Goal: Task Accomplishment & Management: Manage account settings

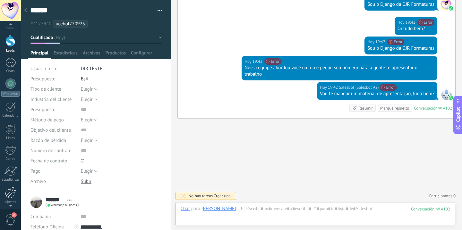
scroll to position [17, 0]
click at [11, 186] on div at bounding box center [10, 188] width 11 height 11
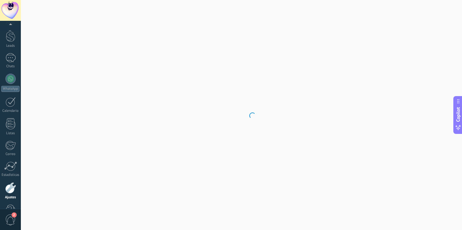
scroll to position [37, 0]
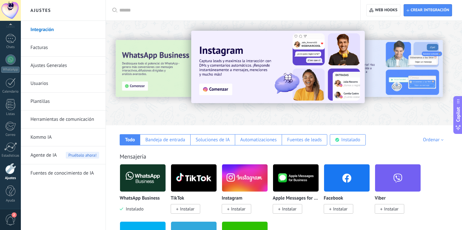
click at [43, 103] on link "Plantillas" at bounding box center [64, 102] width 69 height 18
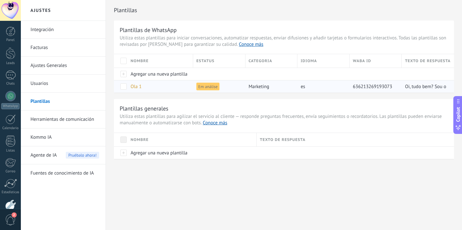
click at [304, 89] on span "es" at bounding box center [303, 87] width 4 height 6
click at [134, 87] on span "Ola 1" at bounding box center [136, 87] width 11 height 6
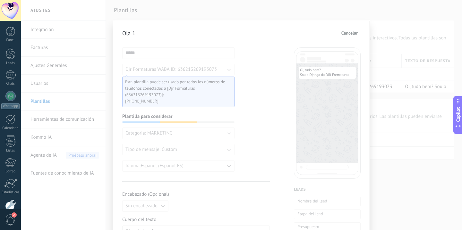
click at [348, 32] on span "Cancelar" at bounding box center [349, 33] width 16 height 4
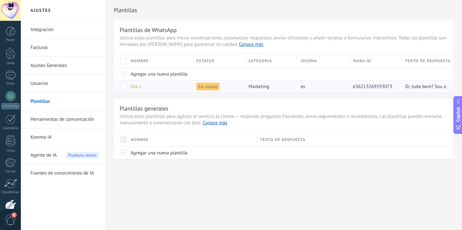
click at [123, 82] on div at bounding box center [120, 86] width 13 height 13
click at [123, 85] on span at bounding box center [123, 86] width 6 height 6
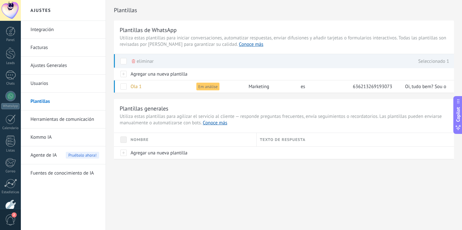
click at [132, 61] on icon at bounding box center [133, 61] width 3 height 4
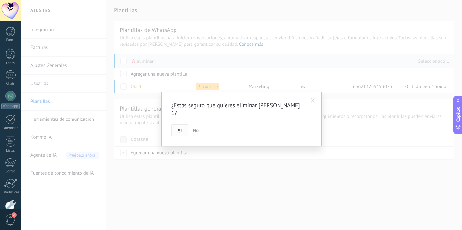
click at [188, 125] on button "Si" at bounding box center [179, 131] width 17 height 12
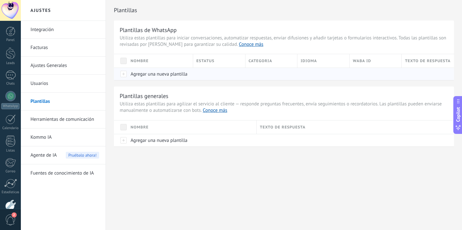
click at [152, 77] on span "Agregar una nueva plantilla" at bounding box center [159, 74] width 57 height 6
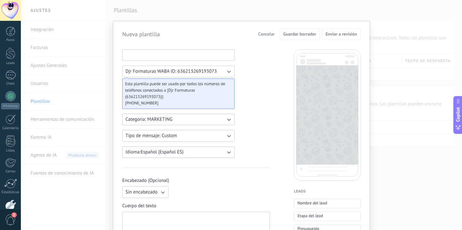
click at [167, 56] on input at bounding box center [179, 55] width 112 height 10
type input "*******"
click at [202, 149] on button "Idioma: Español (Español ES)" at bounding box center [178, 153] width 112 height 12
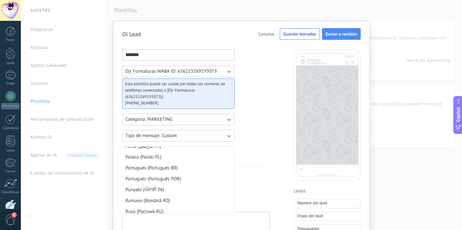
scroll to position [563, 0]
click at [198, 165] on li "Portugués (Português BR)" at bounding box center [176, 167] width 116 height 11
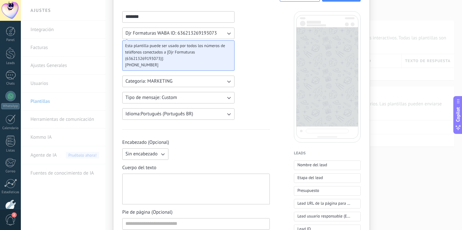
scroll to position [62, 0]
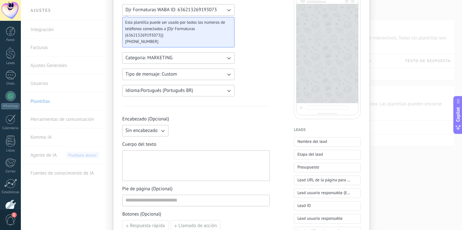
click at [160, 166] on div at bounding box center [195, 165] width 141 height 25
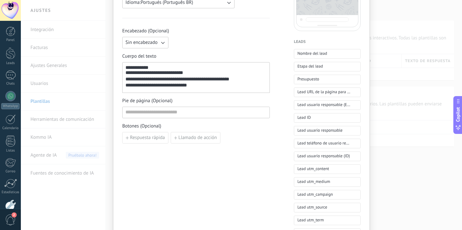
scroll to position [0, 0]
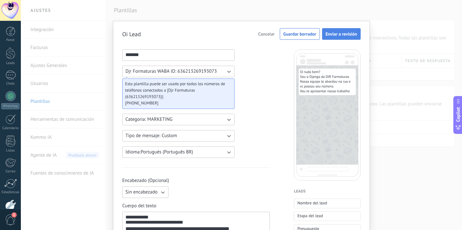
click at [333, 35] on span "Enviar a revisión" at bounding box center [341, 34] width 31 height 4
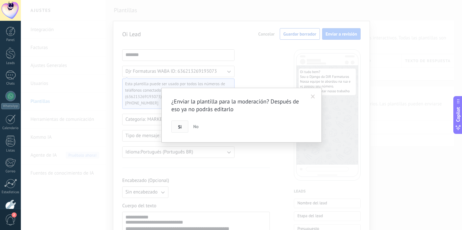
click at [184, 125] on button "Si" at bounding box center [179, 127] width 17 height 12
